Goal: Feedback & Contribution: Contribute content

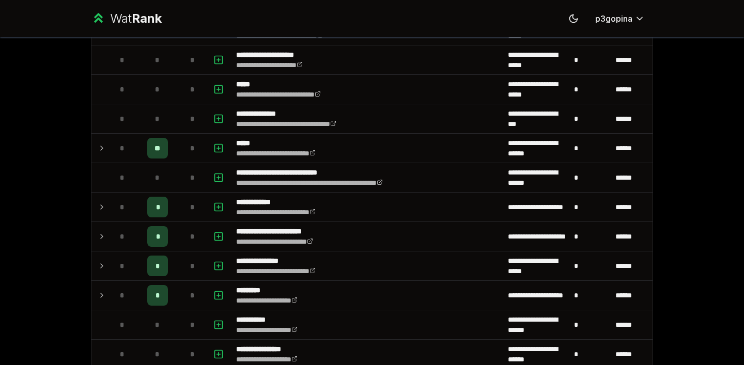
scroll to position [472, 0]
click at [92, 145] on td at bounding box center [99, 147] width 17 height 29
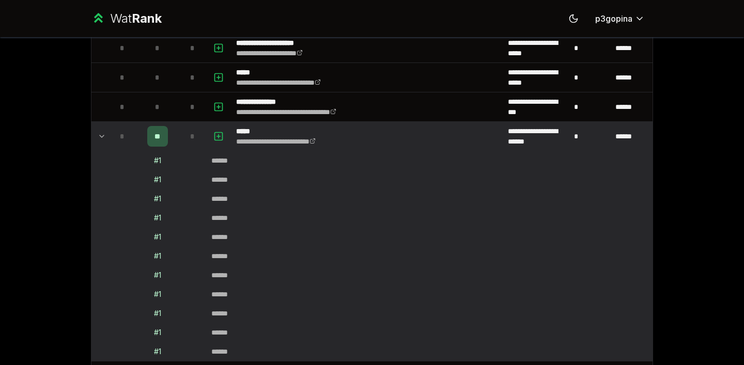
scroll to position [484, 0]
click at [218, 132] on rect "button" at bounding box center [219, 136] width 8 height 8
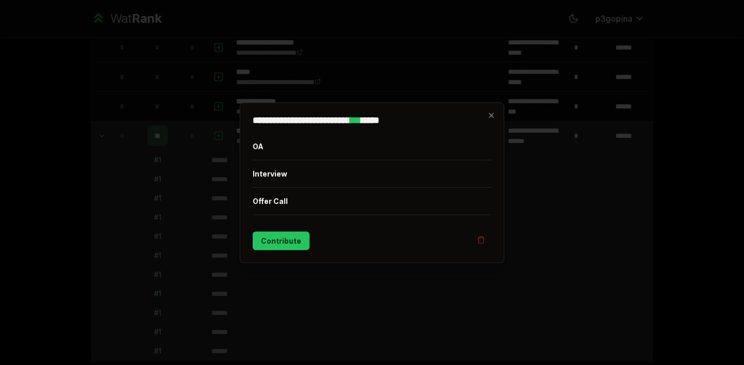
click at [263, 175] on button "Interview" at bounding box center [372, 173] width 239 height 27
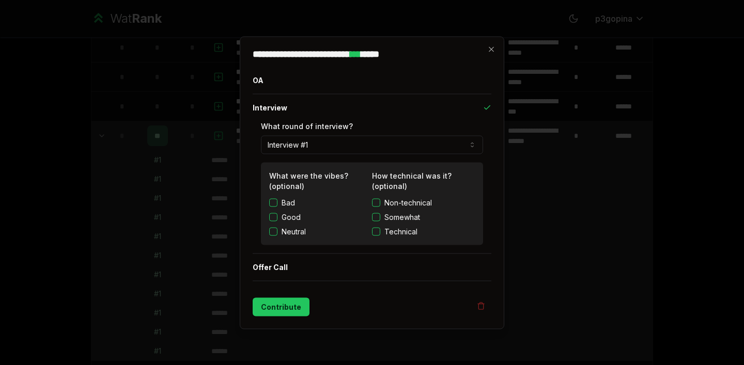
click at [374, 229] on button "Technical" at bounding box center [376, 231] width 8 height 8
click at [270, 314] on button "Contribute" at bounding box center [281, 306] width 57 height 19
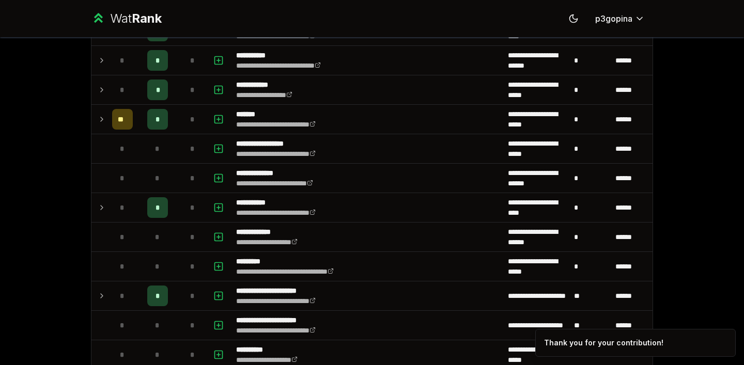
scroll to position [1093, 0]
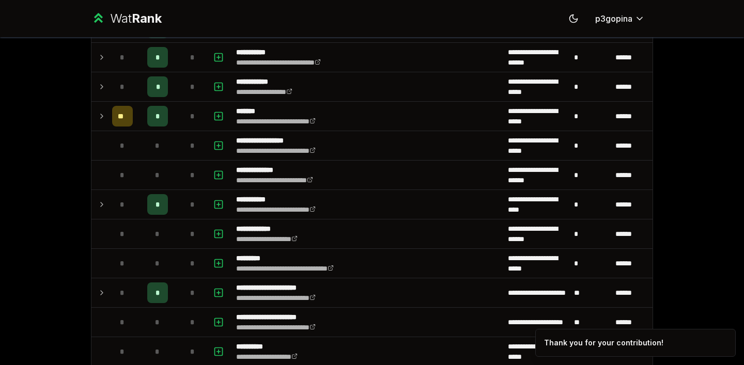
click at [98, 120] on icon at bounding box center [102, 116] width 8 height 12
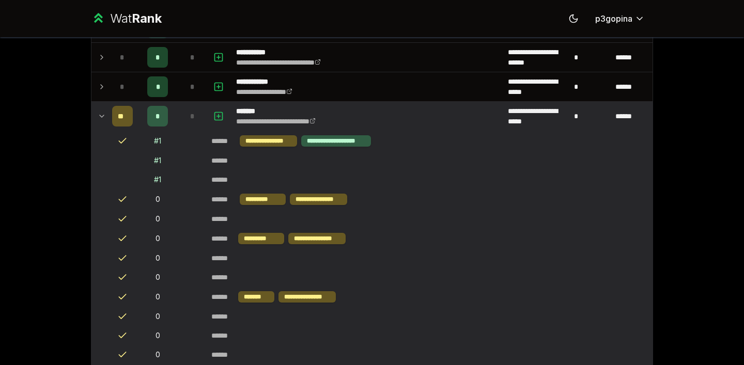
click at [98, 120] on icon at bounding box center [102, 116] width 8 height 12
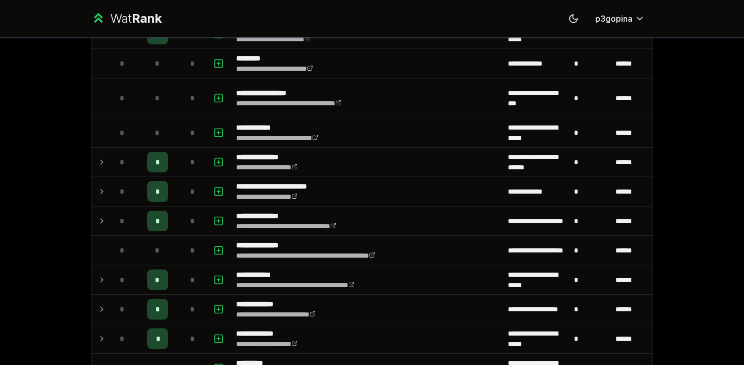
scroll to position [0, 0]
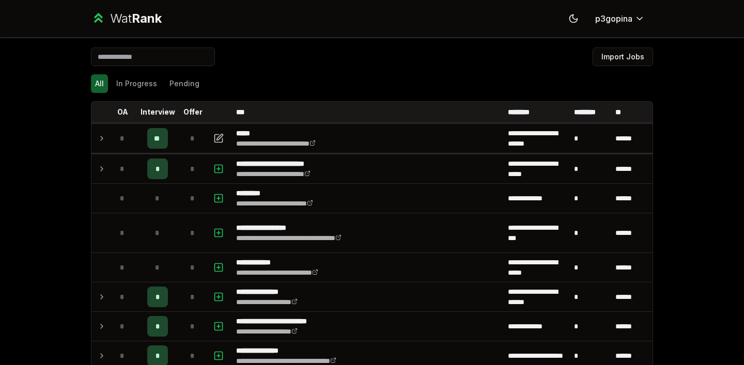
click at [91, 136] on td at bounding box center [99, 138] width 17 height 29
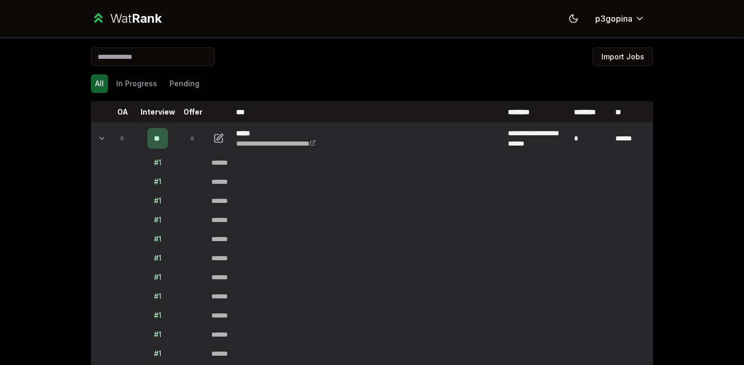
click at [98, 139] on icon at bounding box center [102, 138] width 8 height 12
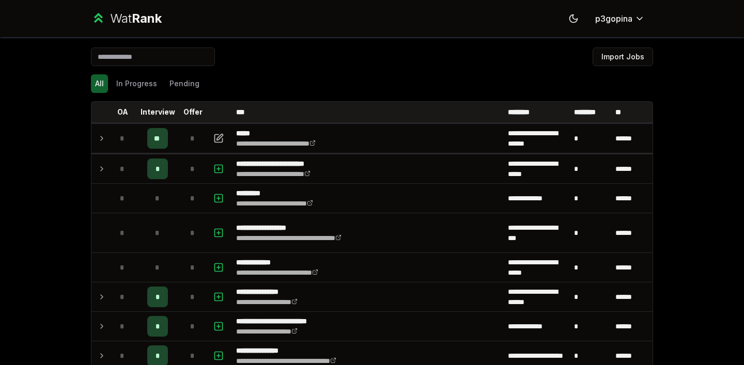
click at [93, 137] on td at bounding box center [99, 138] width 17 height 29
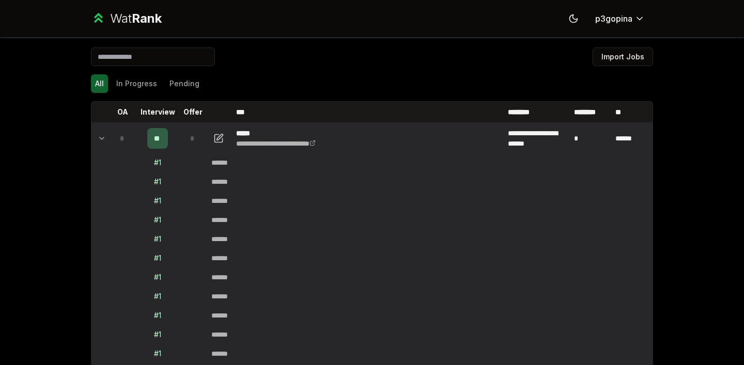
click at [93, 137] on td at bounding box center [99, 138] width 17 height 29
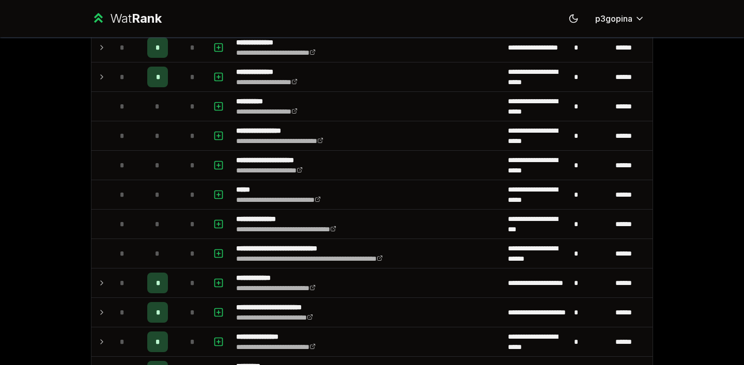
scroll to position [399, 0]
